Goal: Transaction & Acquisition: Book appointment/travel/reservation

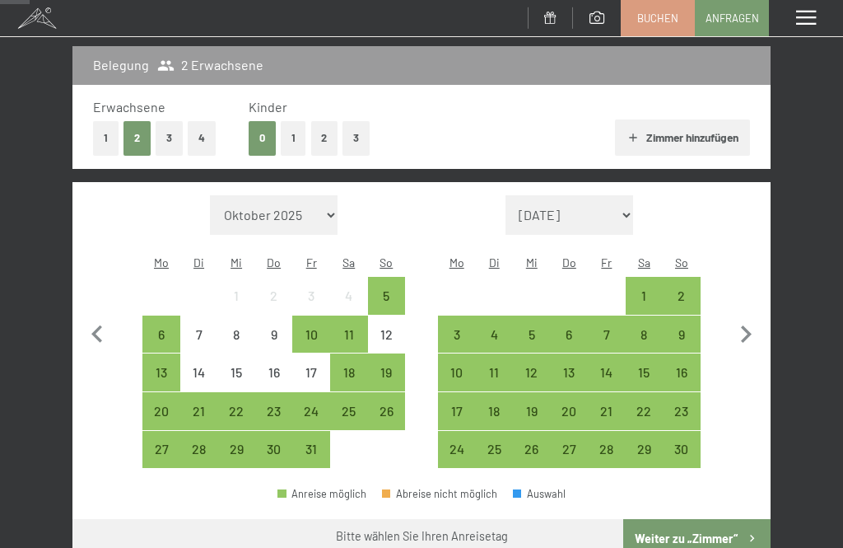
scroll to position [241, 0]
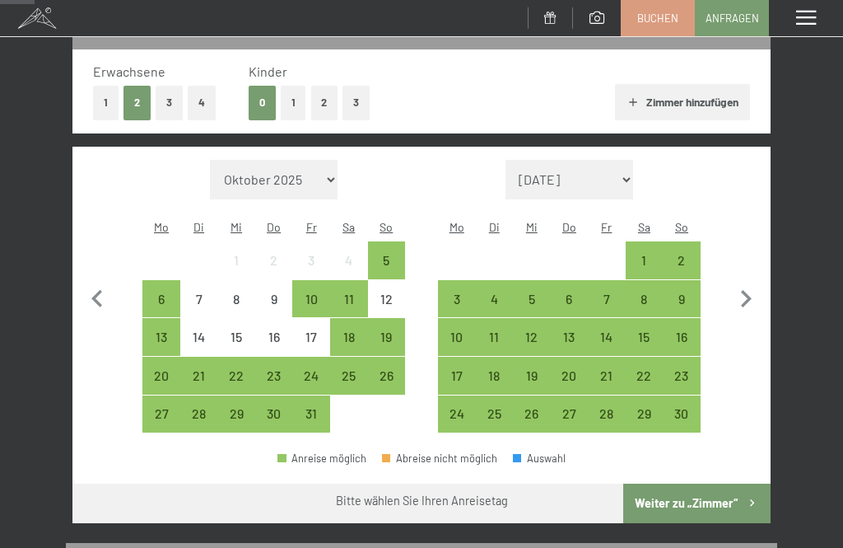
click at [746, 293] on icon "button" at bounding box center [746, 299] width 35 height 35
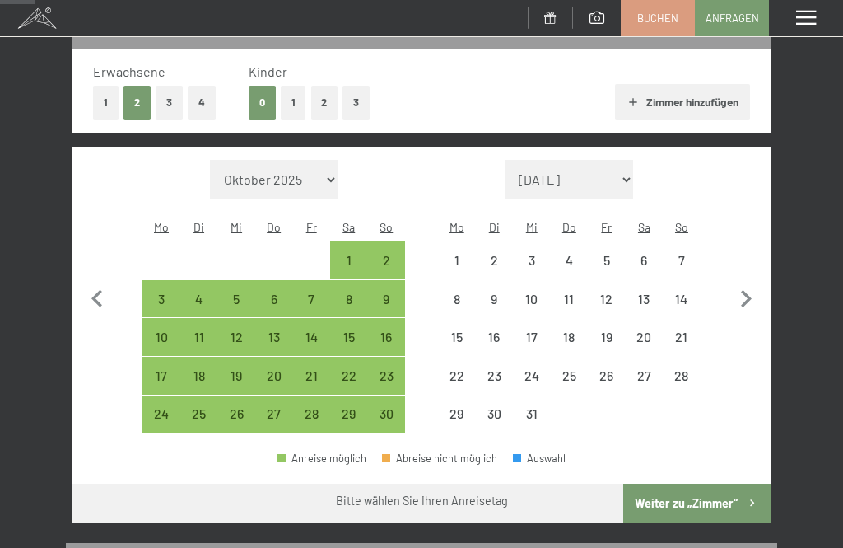
select select "[DATE]"
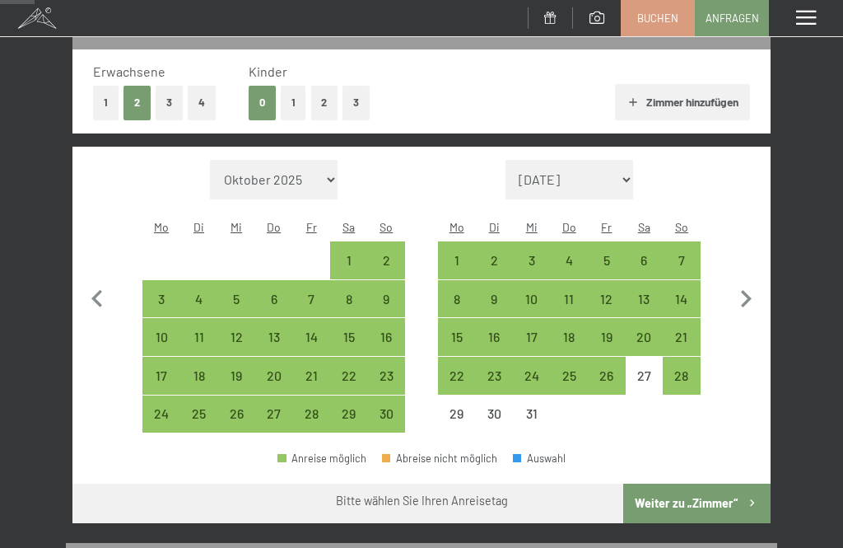
click at [691, 292] on div "14" at bounding box center [682, 309] width 35 height 35
select select "[DATE]"
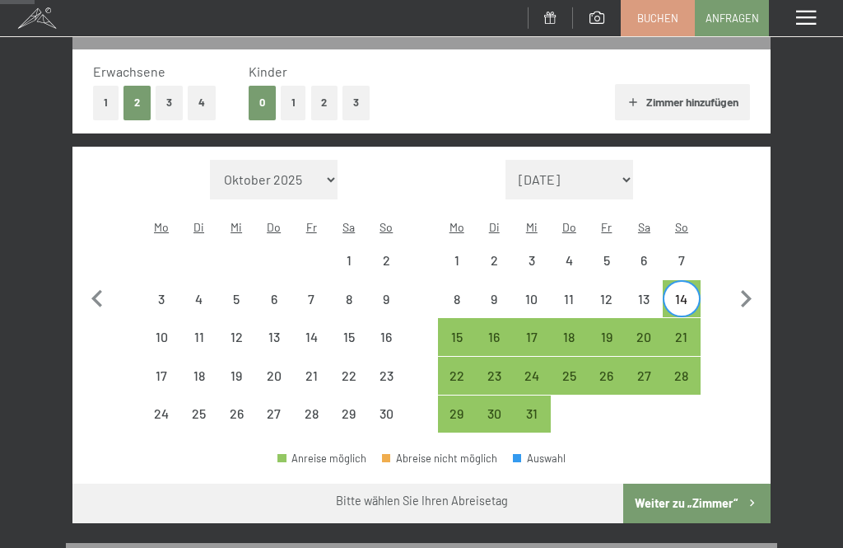
click at [690, 330] on div "21" at bounding box center [682, 347] width 35 height 35
select select "[DATE]"
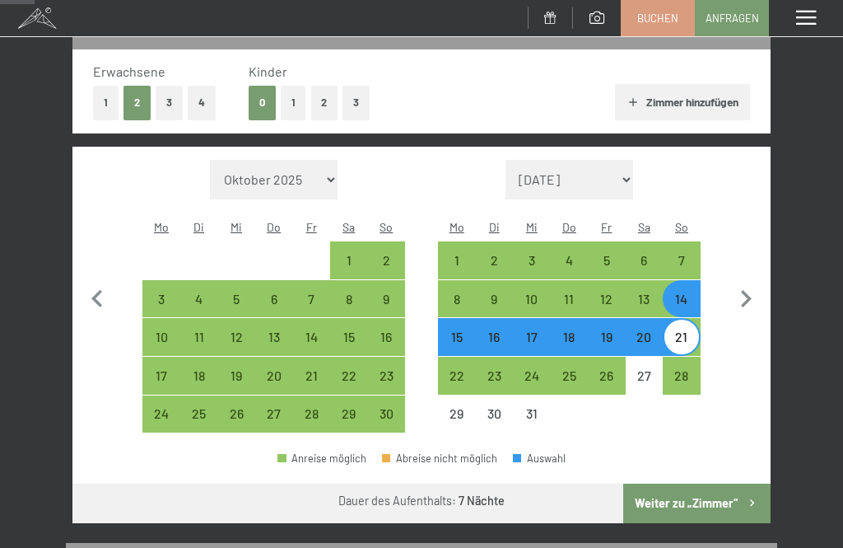
click at [703, 487] on button "Weiter zu „Zimmer“" at bounding box center [696, 503] width 147 height 40
select select "[DATE]"
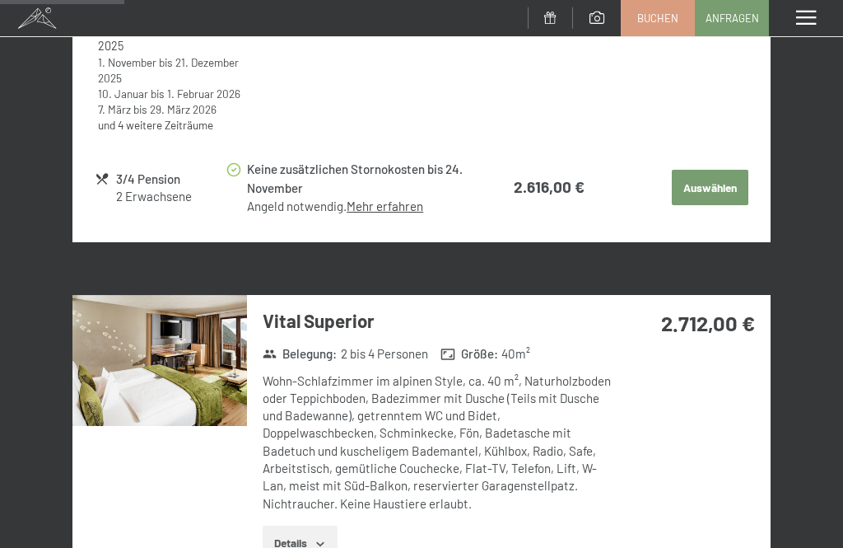
scroll to position [867, 0]
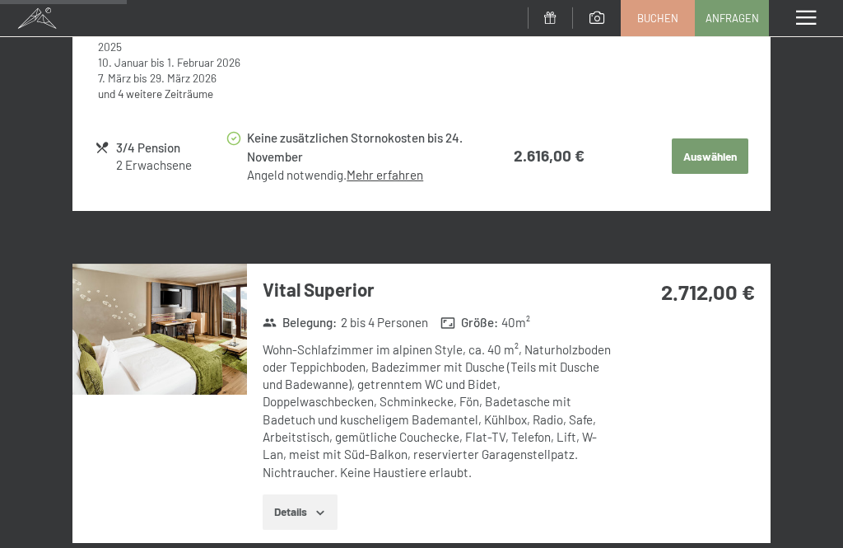
click at [187, 330] on img at bounding box center [159, 329] width 175 height 131
